Goal: Find specific page/section: Find specific page/section

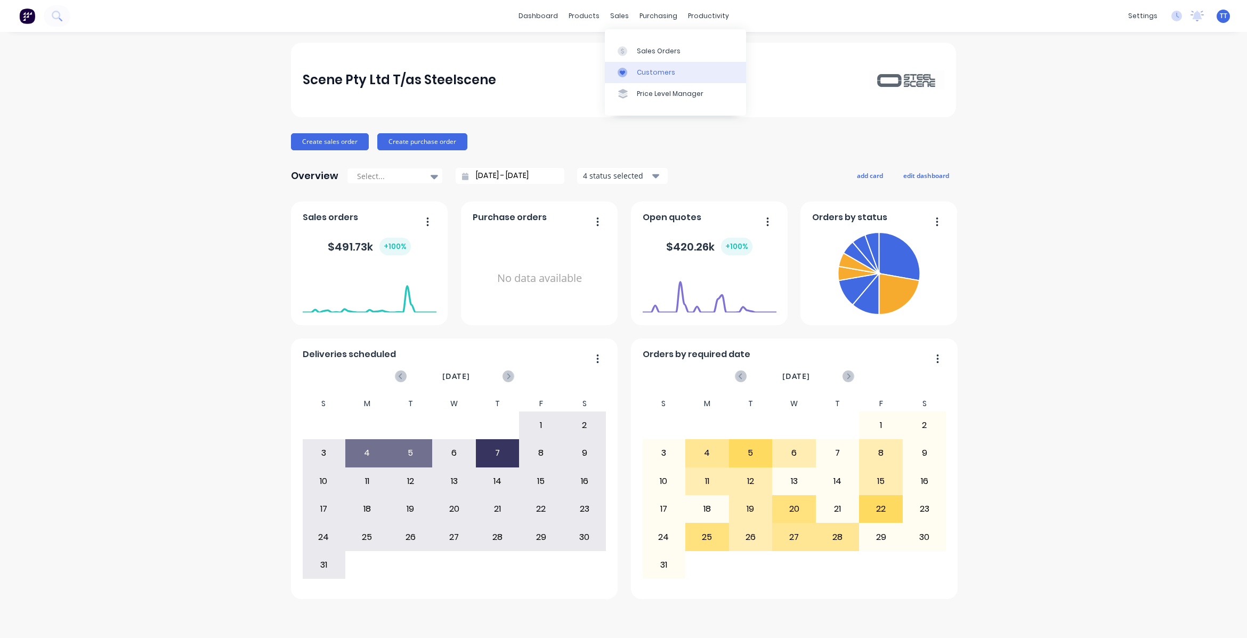
click at [651, 68] on div "Customers" at bounding box center [656, 73] width 38 height 10
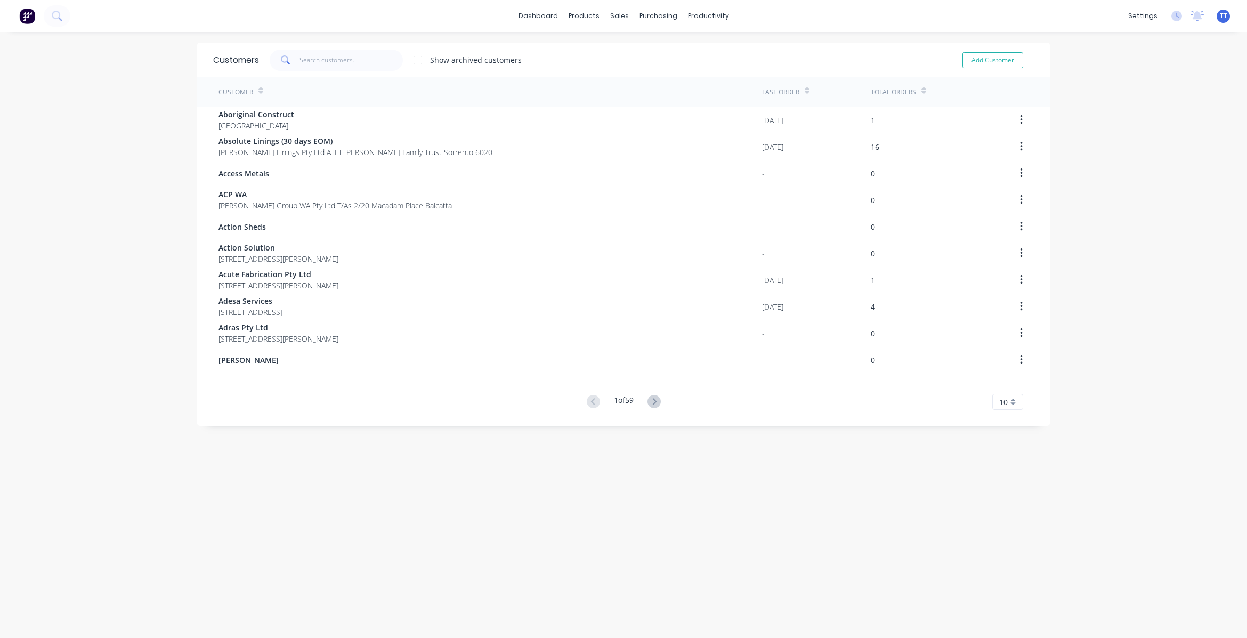
click at [336, 90] on div "Customer" at bounding box center [489, 91] width 543 height 29
click at [312, 59] on input "text" at bounding box center [351, 60] width 104 height 21
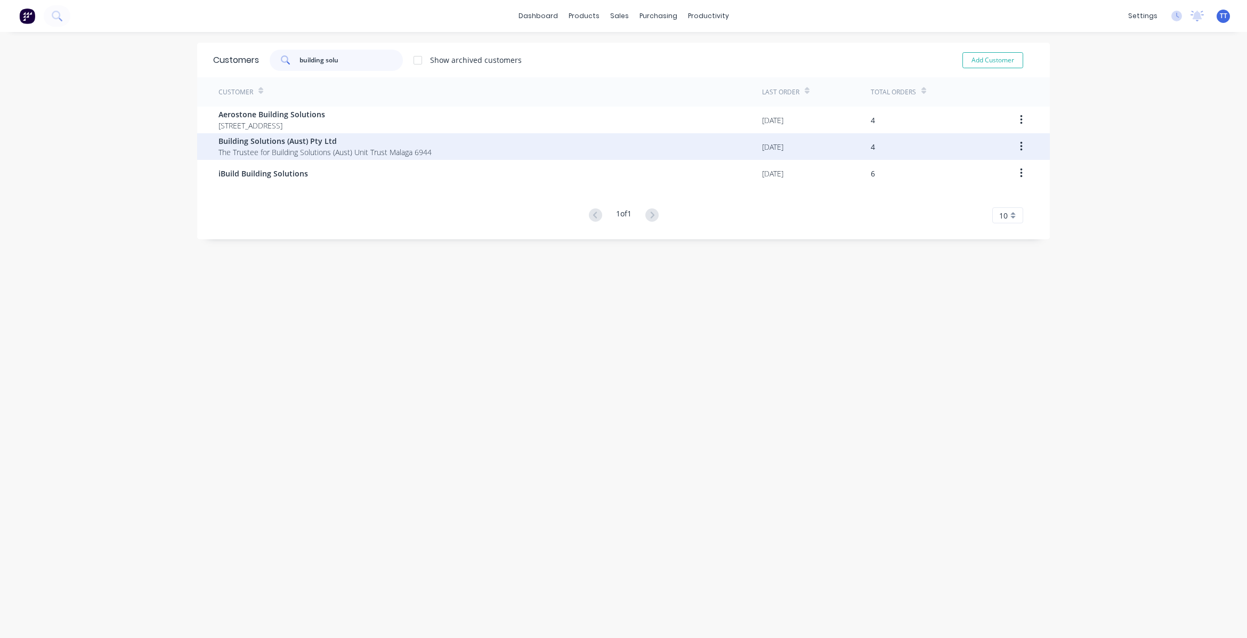
type input "building solu"
click at [262, 141] on span "Building Solutions (Aust) Pty Ltd" at bounding box center [324, 140] width 213 height 11
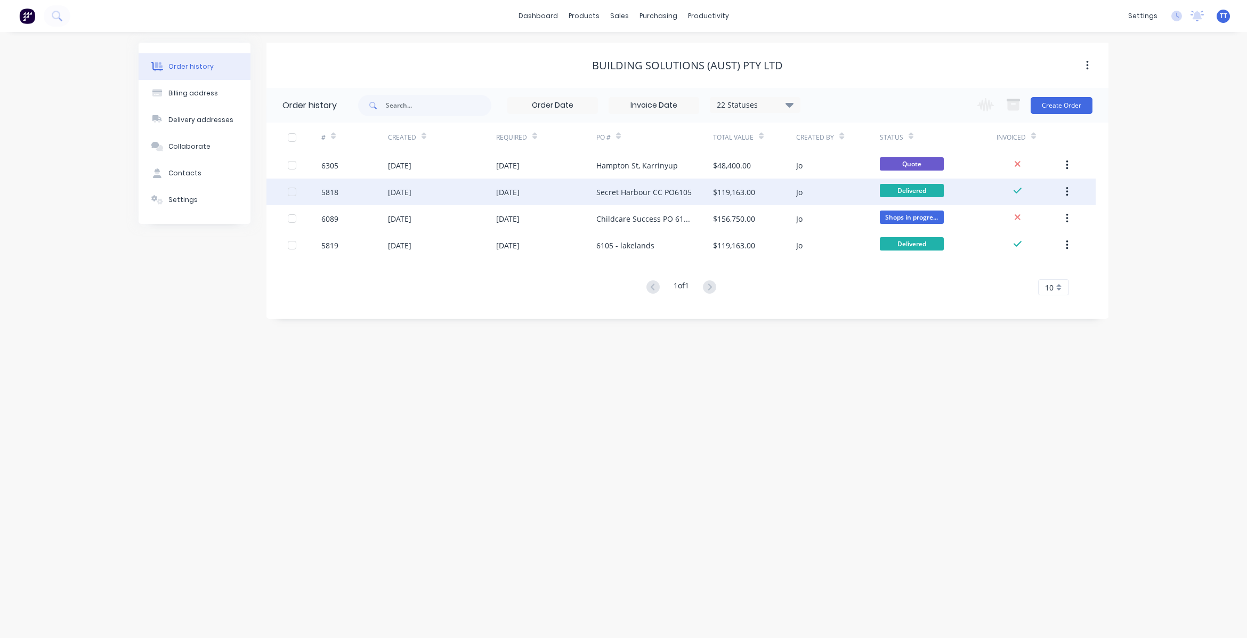
click at [457, 190] on div "[DATE]" at bounding box center [442, 191] width 108 height 27
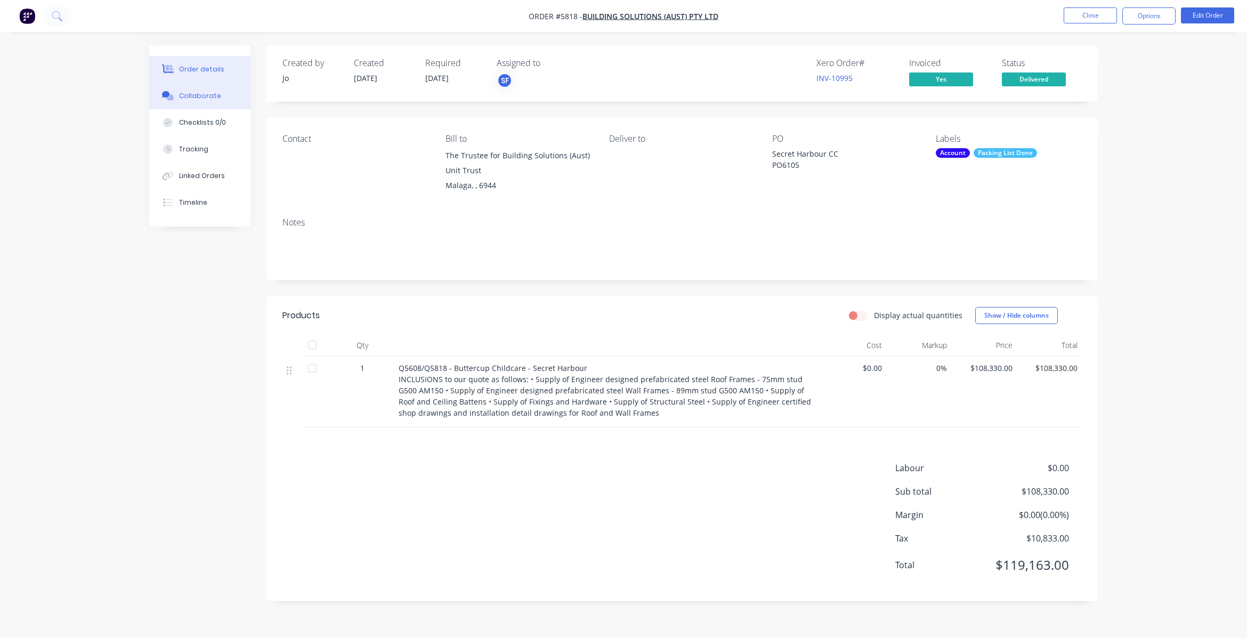
click at [192, 92] on div "Collaborate" at bounding box center [200, 96] width 42 height 10
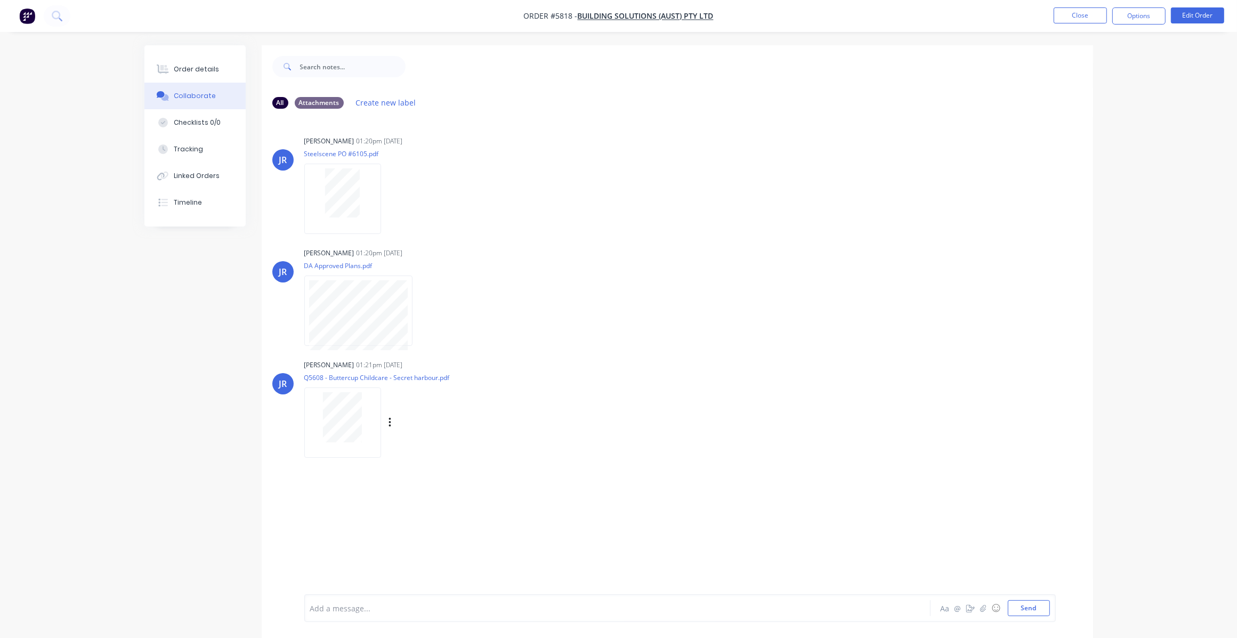
click at [366, 420] on div at bounding box center [342, 417] width 67 height 50
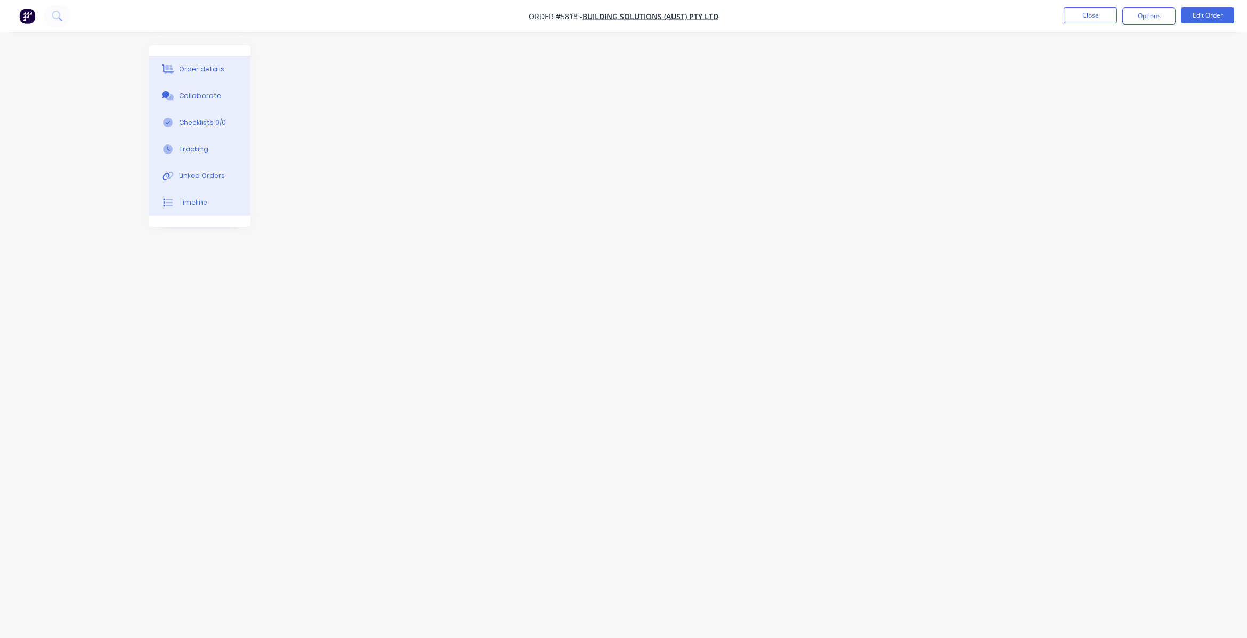
click at [201, 67] on div "Order details" at bounding box center [201, 69] width 45 height 10
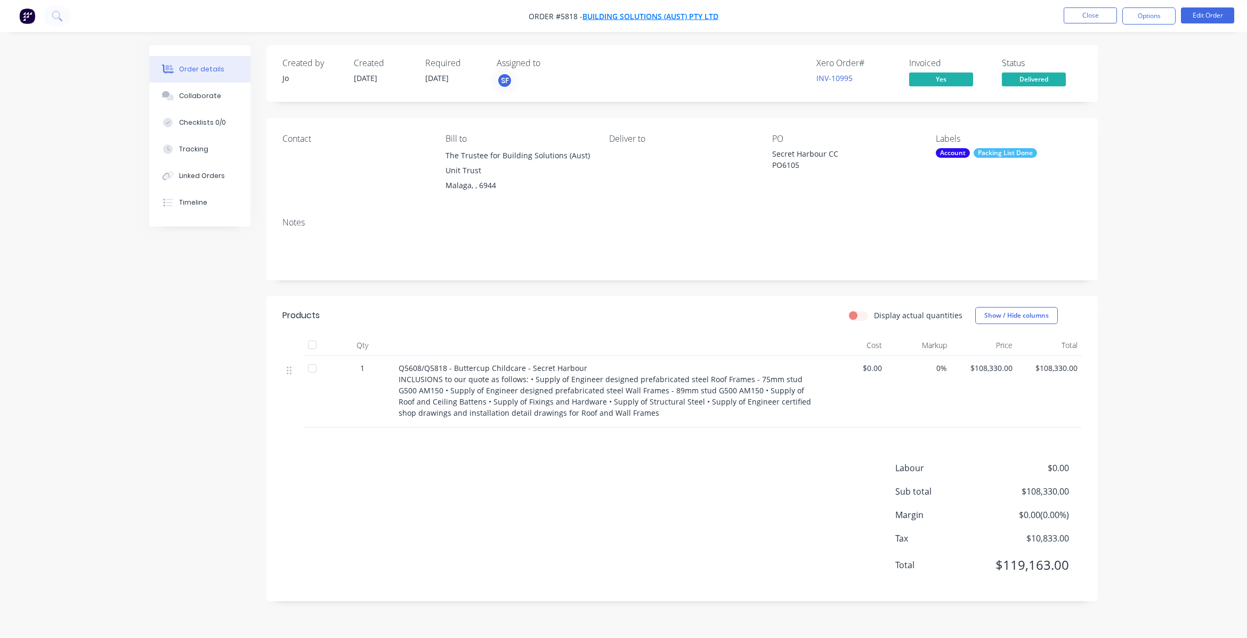
click at [635, 16] on span "Building Solutions (Aust) Pty Ltd" at bounding box center [650, 16] width 136 height 10
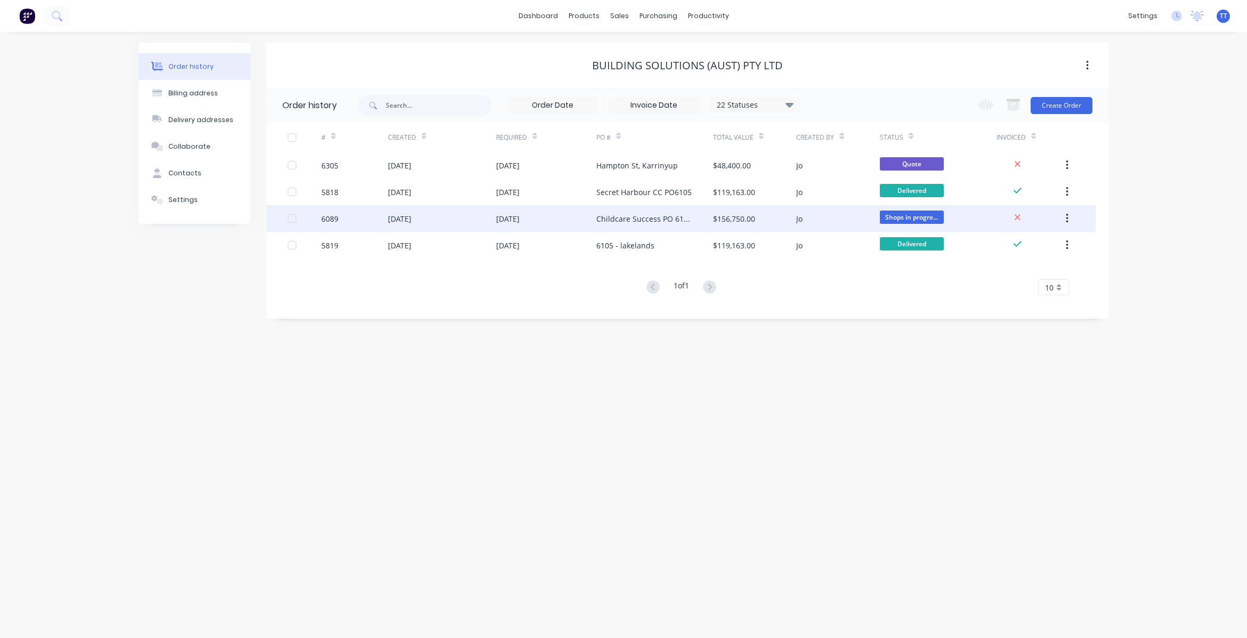
click at [465, 219] on div "[DATE]" at bounding box center [442, 218] width 108 height 27
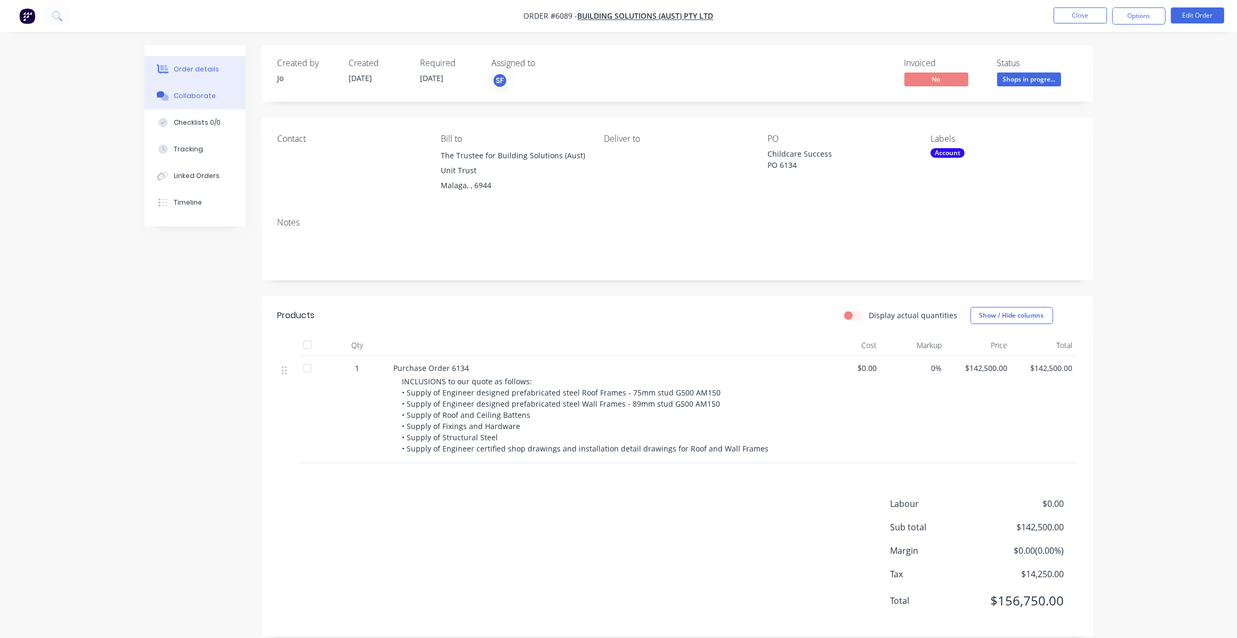
click at [189, 96] on div "Collaborate" at bounding box center [195, 96] width 42 height 10
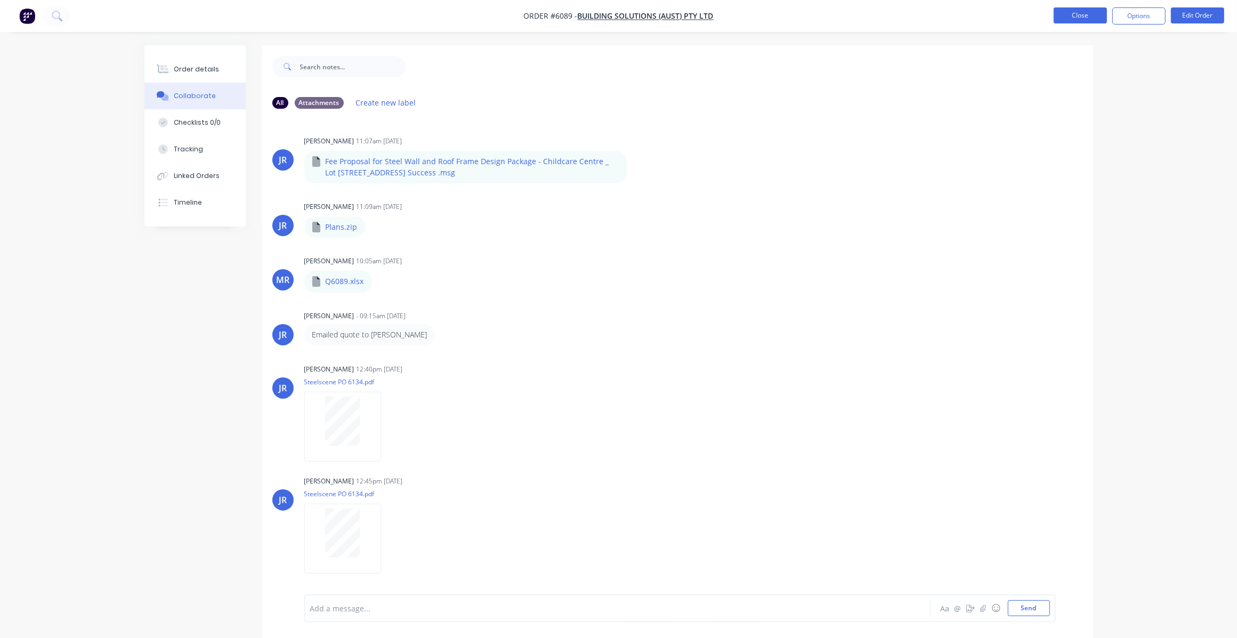
click at [1075, 14] on button "Close" at bounding box center [1079, 15] width 53 height 16
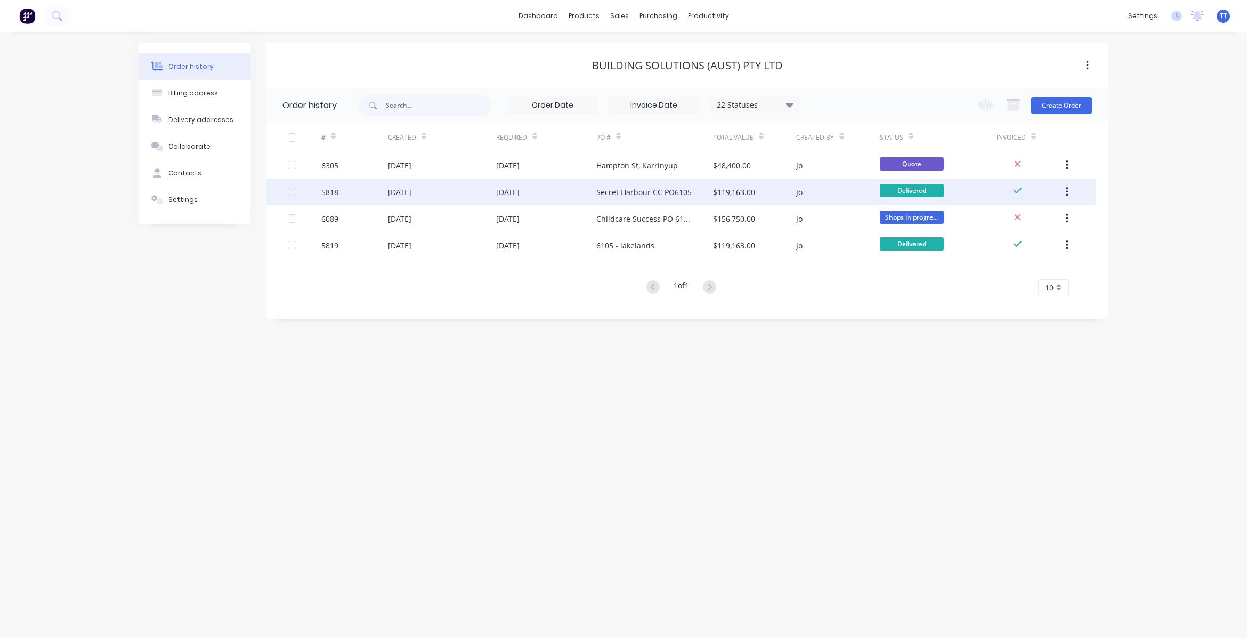
click at [631, 193] on div "Secret Harbour CC PO6105" at bounding box center [643, 191] width 95 height 11
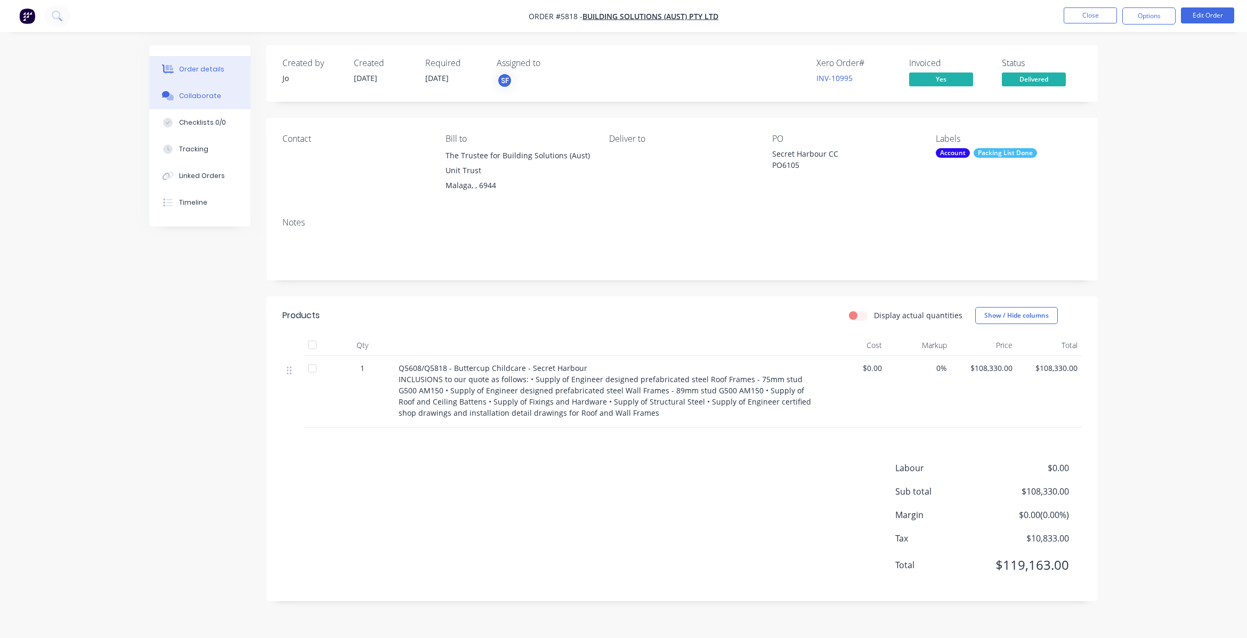
click at [201, 94] on div "Collaborate" at bounding box center [200, 96] width 42 height 10
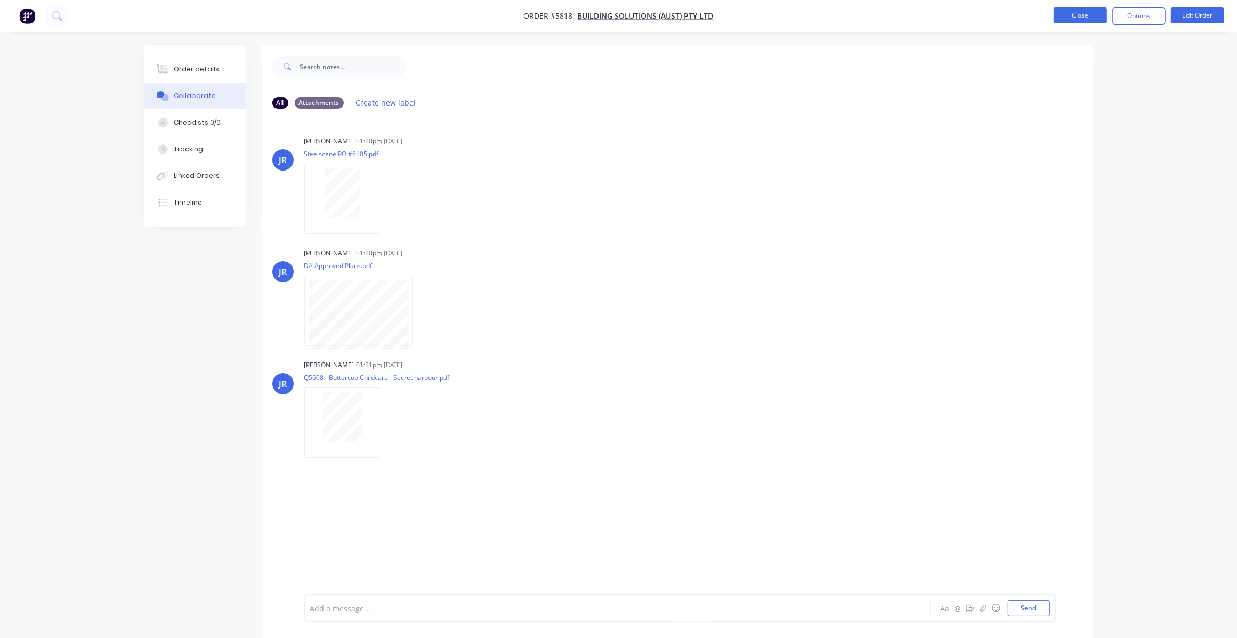
click at [1075, 17] on button "Close" at bounding box center [1079, 15] width 53 height 16
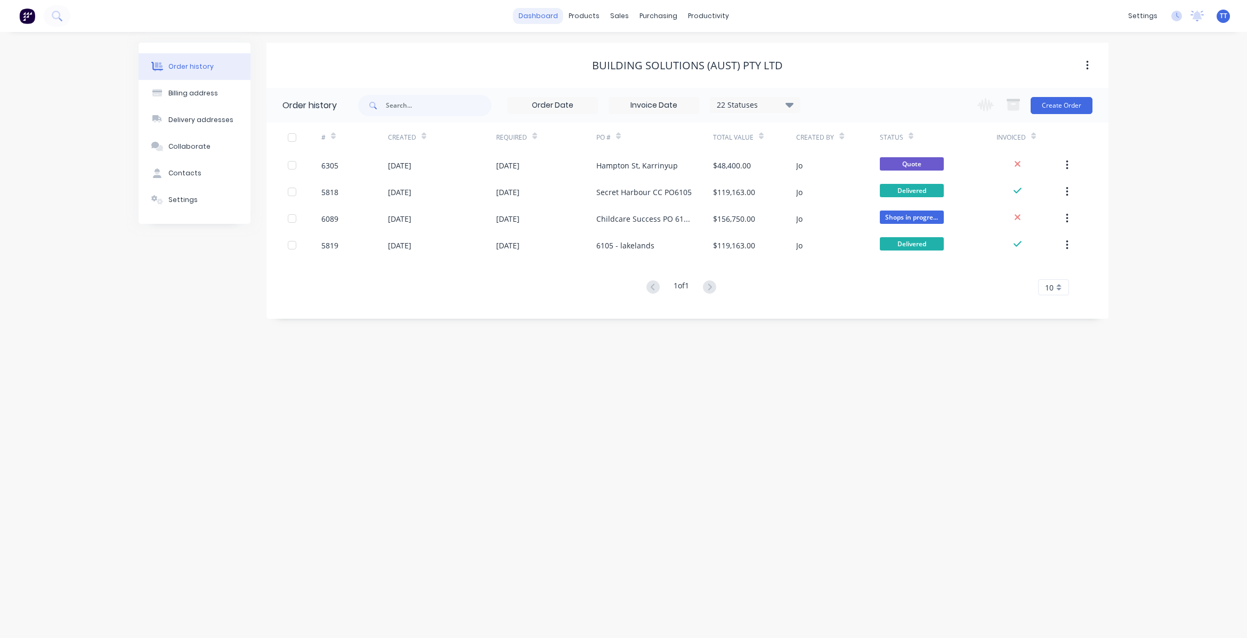
click at [539, 17] on link "dashboard" at bounding box center [538, 16] width 50 height 16
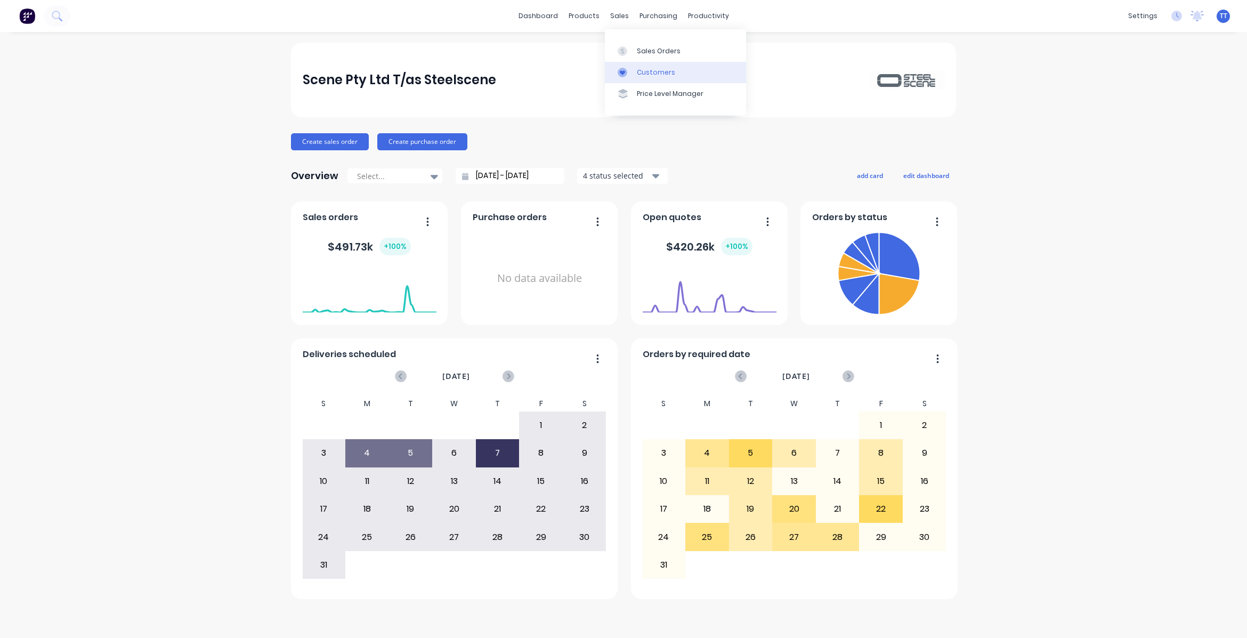
click at [657, 68] on div "Customers" at bounding box center [656, 73] width 38 height 10
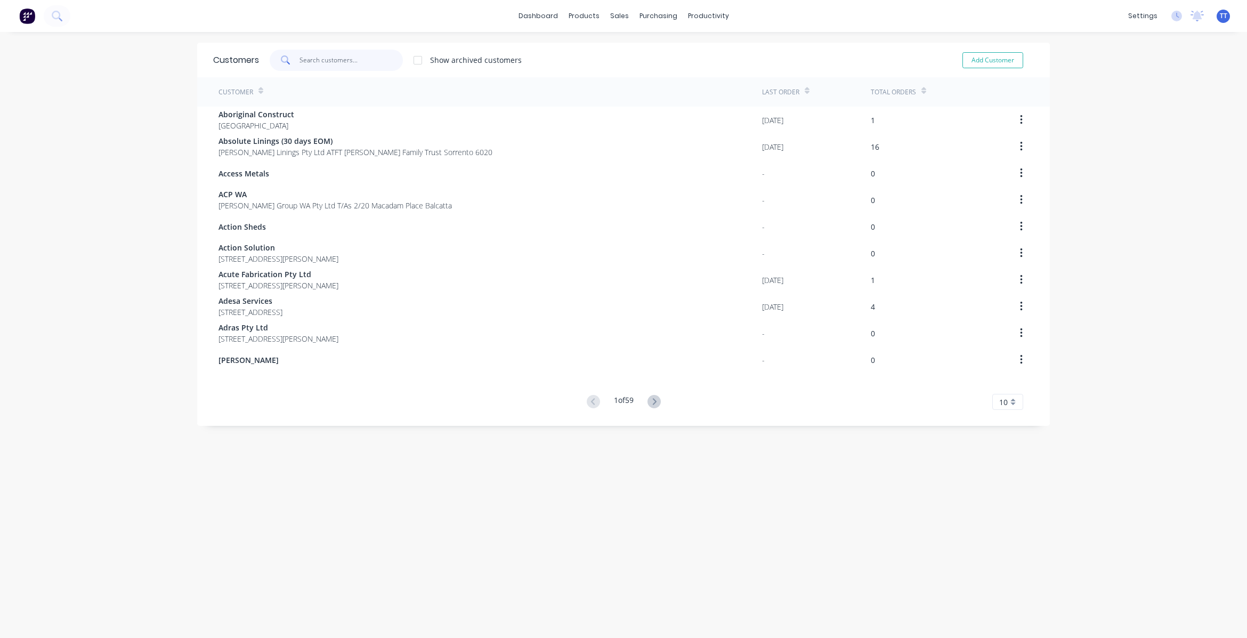
click at [325, 58] on input "text" at bounding box center [351, 60] width 104 height 21
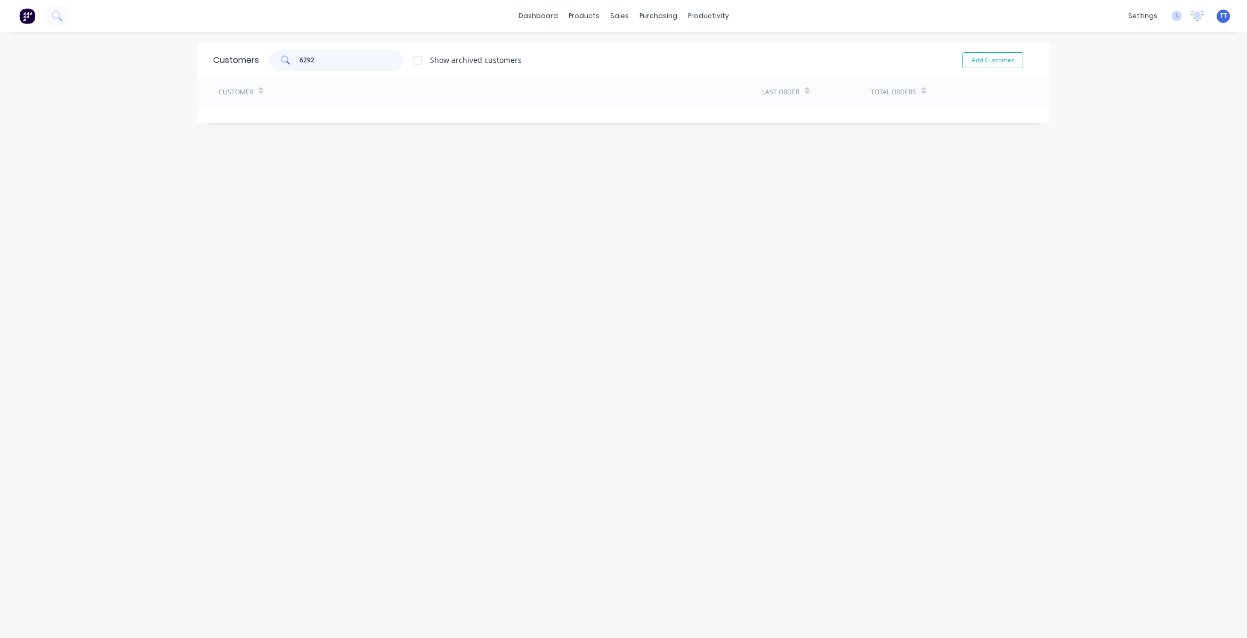
click at [299, 57] on input "6292" at bounding box center [351, 60] width 104 height 21
type input "6292"
click at [648, 50] on div "Sales Orders" at bounding box center [654, 51] width 44 height 10
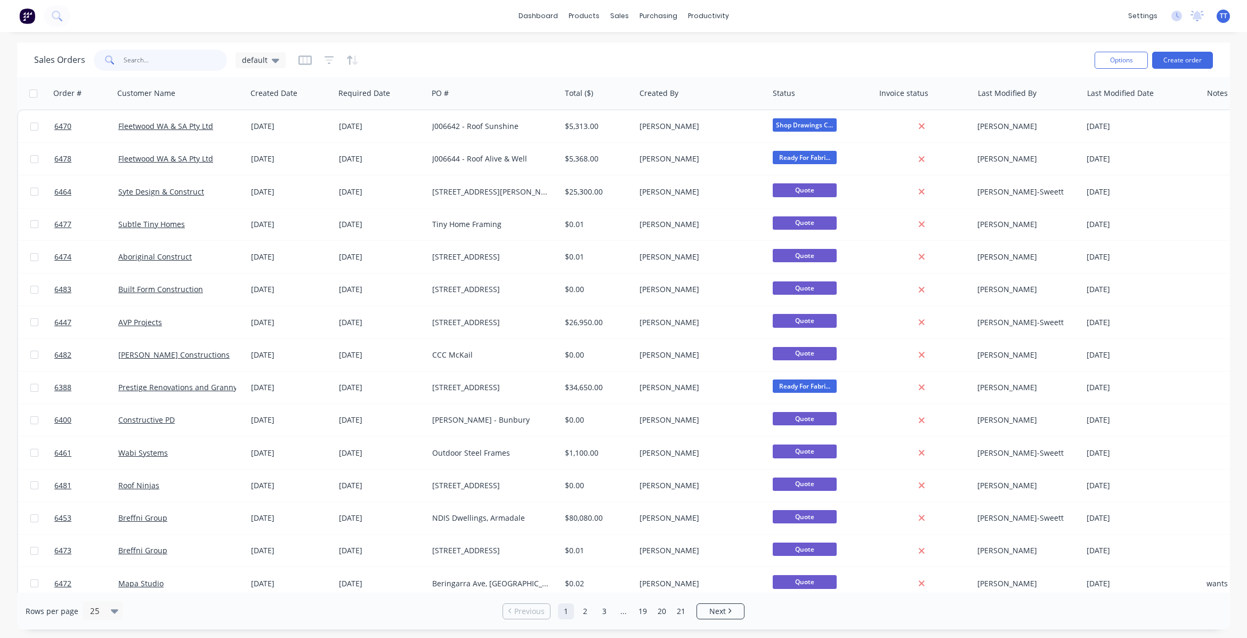
click at [180, 60] on input "text" at bounding box center [176, 60] width 104 height 21
type input "6292"
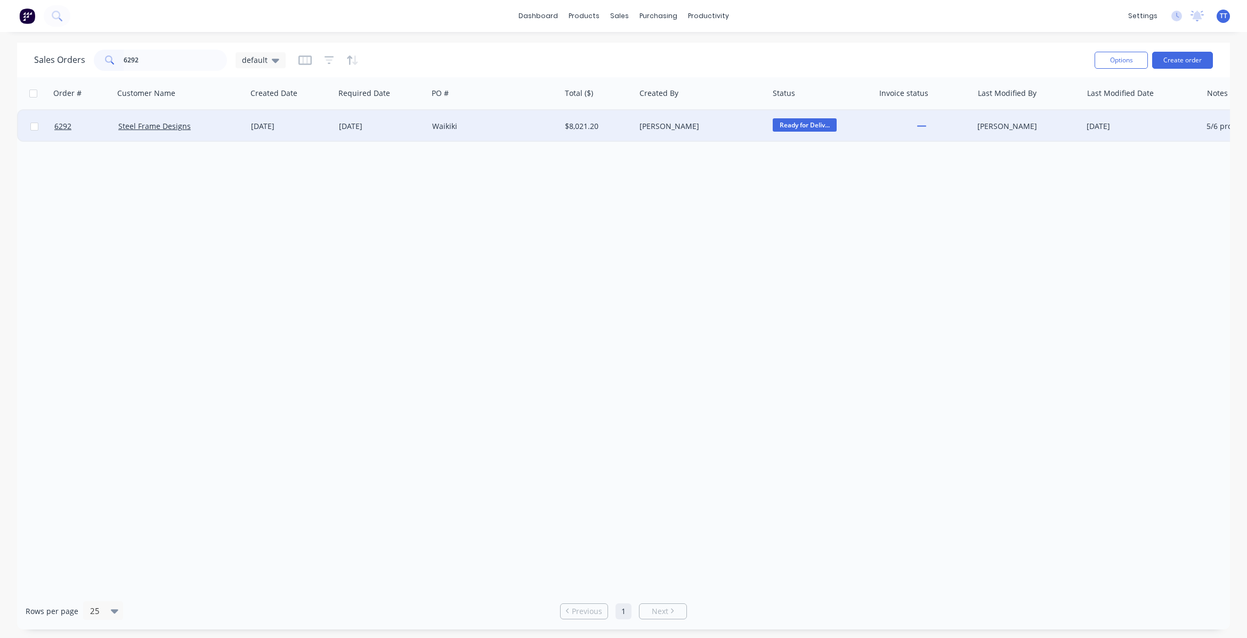
click at [209, 124] on div "Steel Frame Designs" at bounding box center [177, 126] width 118 height 11
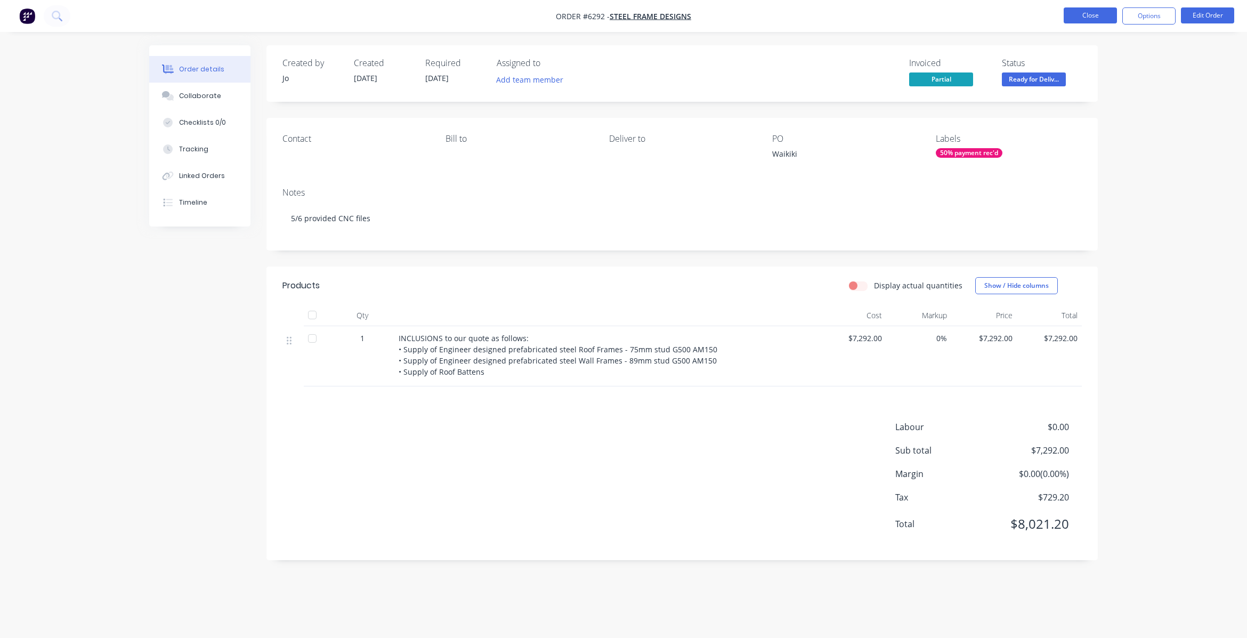
click at [1097, 17] on button "Close" at bounding box center [1090, 15] width 53 height 16
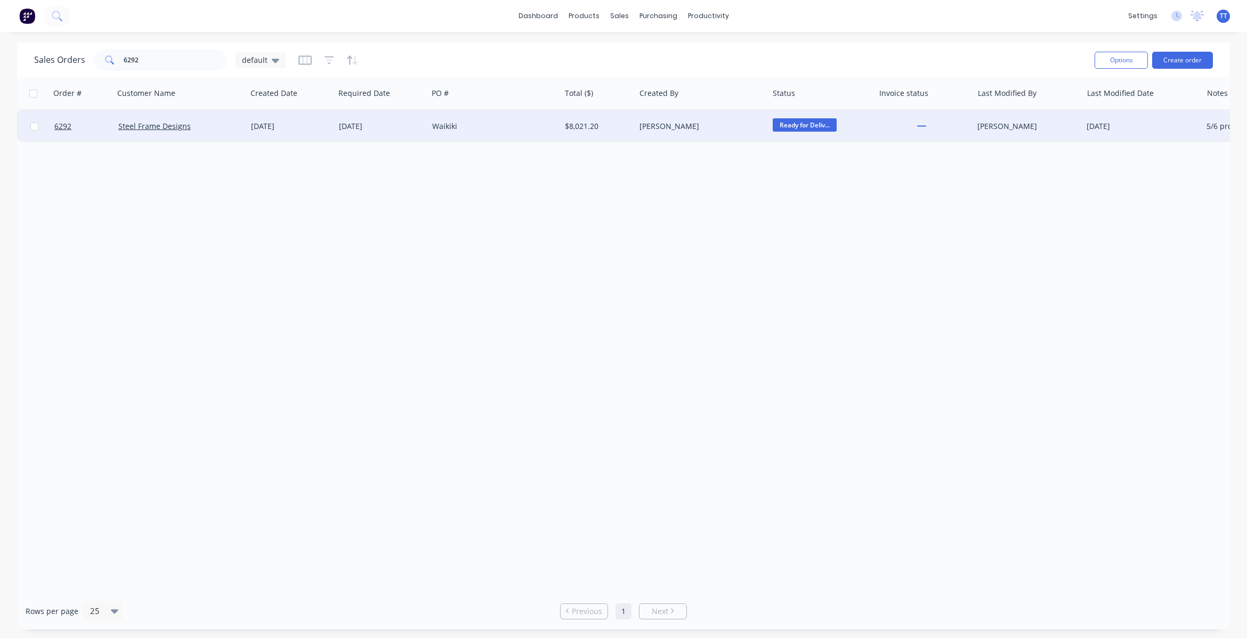
click at [217, 124] on div "Steel Frame Designs" at bounding box center [177, 126] width 118 height 11
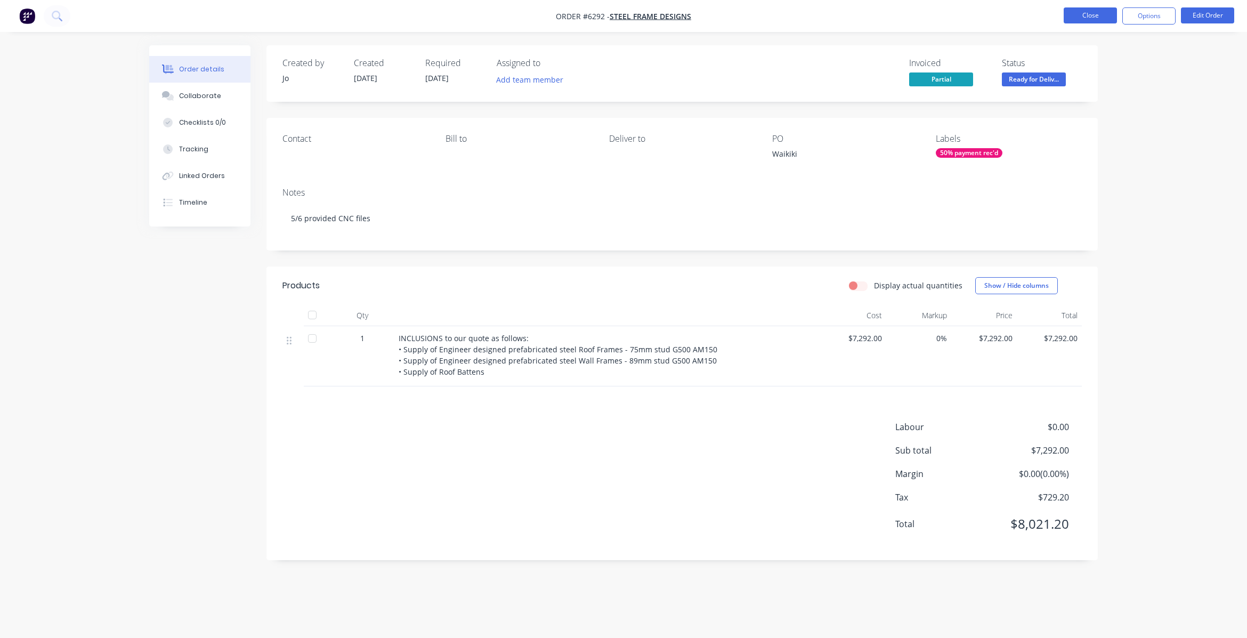
click at [1093, 14] on button "Close" at bounding box center [1090, 15] width 53 height 16
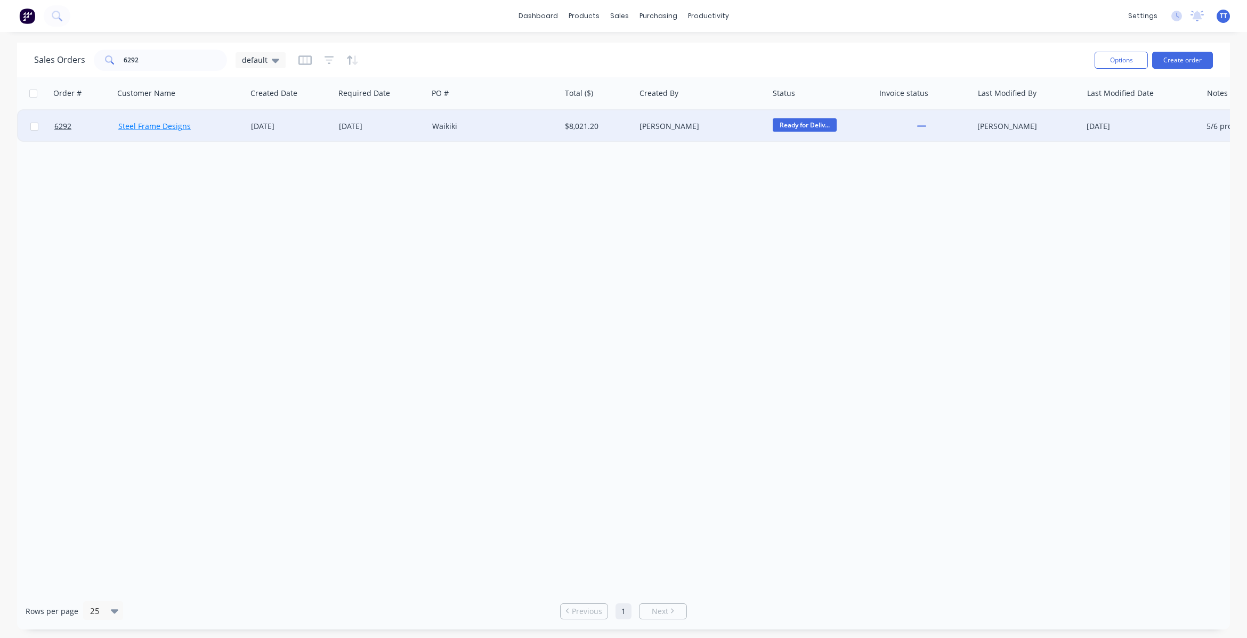
click at [144, 124] on link "Steel Frame Designs" at bounding box center [154, 126] width 72 height 10
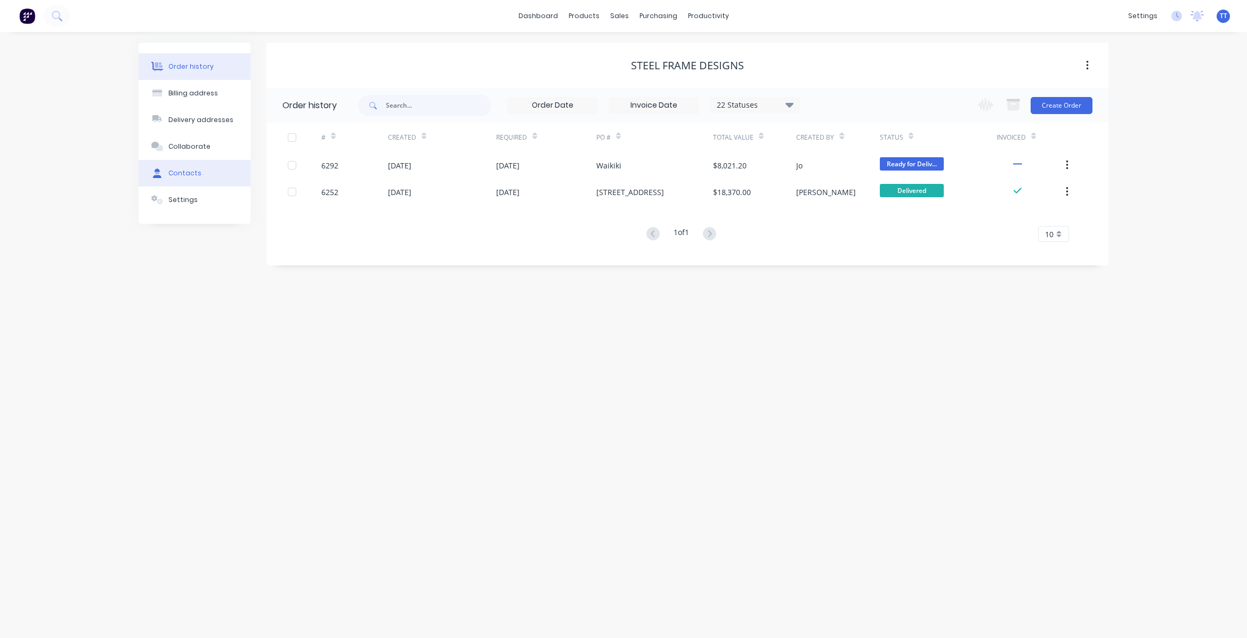
click at [184, 167] on button "Contacts" at bounding box center [195, 173] width 112 height 27
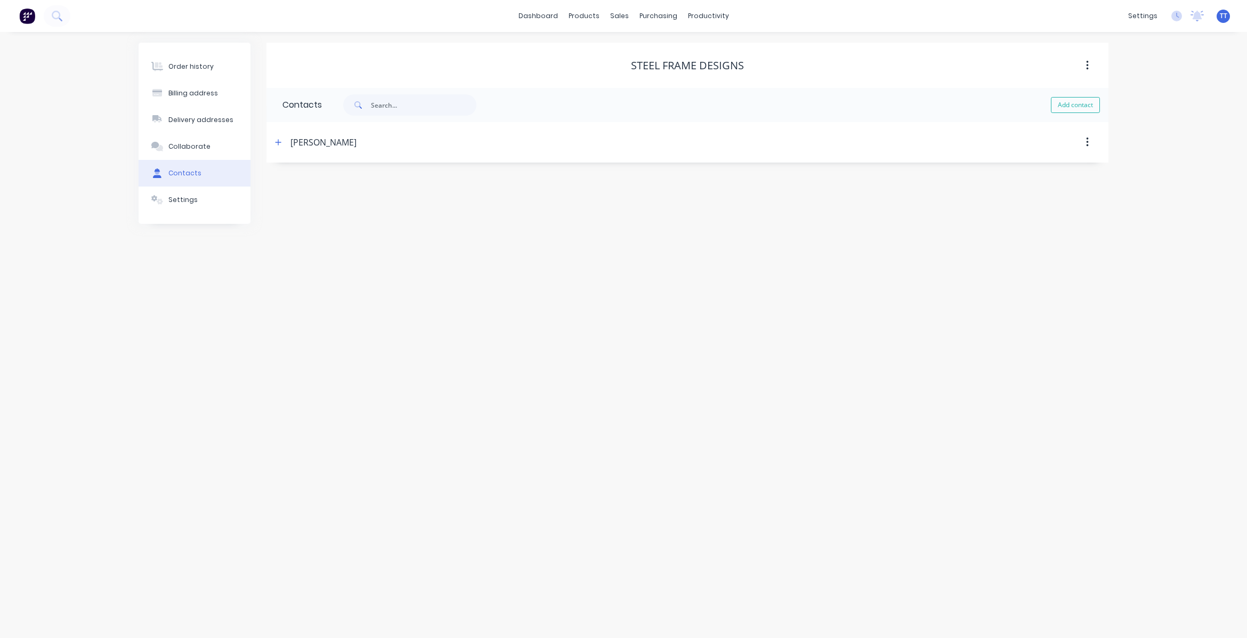
click at [720, 305] on div "Order history Billing address Delivery addresses Collaborate Contacts Settings …" at bounding box center [623, 335] width 1247 height 606
